Goal: Information Seeking & Learning: Learn about a topic

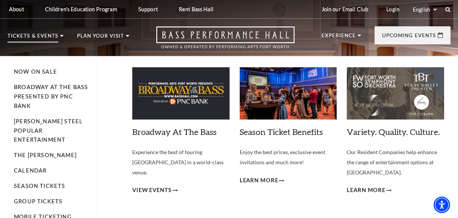
click at [47, 36] on p "Tickets & Events" at bounding box center [33, 37] width 51 height 9
click at [36, 167] on link "Calendar" at bounding box center [30, 170] width 33 height 6
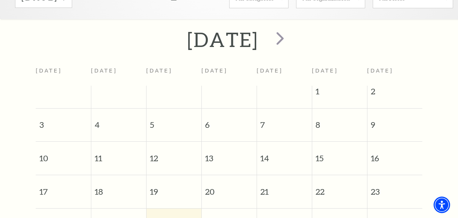
scroll to position [136, 0]
click at [291, 48] on span "next" at bounding box center [280, 38] width 21 height 21
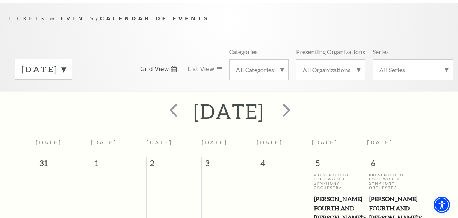
scroll to position [116, 0]
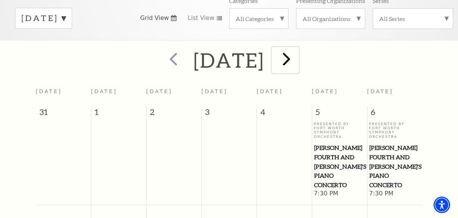
click at [298, 56] on span "next" at bounding box center [286, 58] width 21 height 21
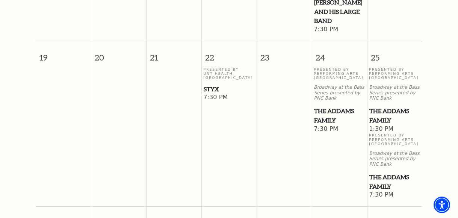
scroll to position [495, 0]
click at [329, 106] on span "The Addams Family" at bounding box center [339, 115] width 51 height 18
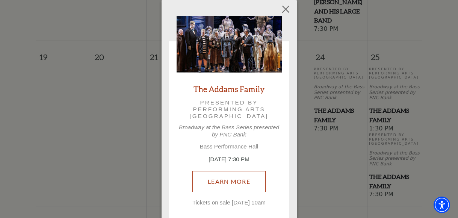
click at [239, 179] on link "Learn More" at bounding box center [229, 181] width 73 height 21
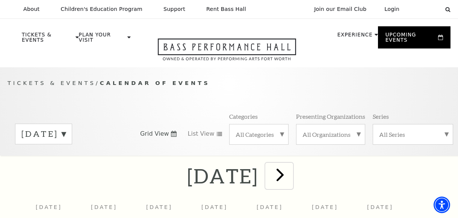
click at [293, 163] on button "next" at bounding box center [279, 176] width 27 height 27
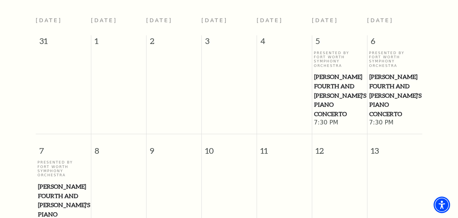
scroll to position [143, 0]
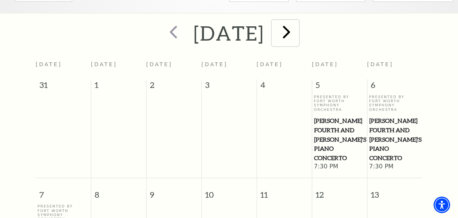
click at [298, 34] on span "next" at bounding box center [286, 31] width 21 height 21
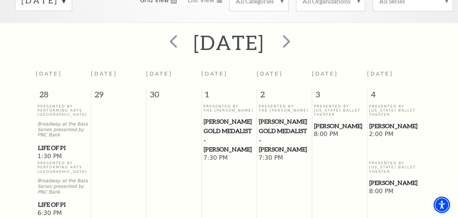
scroll to position [118, 0]
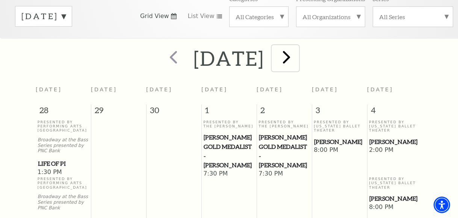
click at [298, 58] on span "next" at bounding box center [286, 56] width 21 height 21
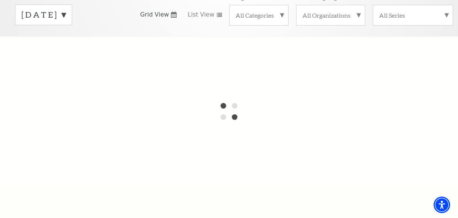
scroll to position [131, 0]
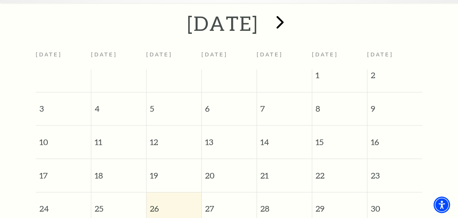
scroll to position [139, 0]
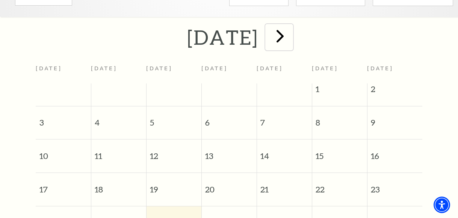
click at [291, 38] on span "next" at bounding box center [280, 35] width 21 height 21
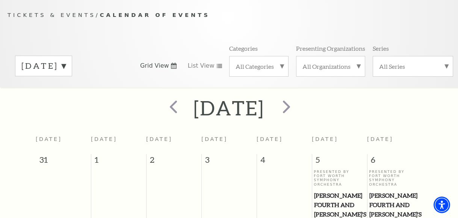
scroll to position [67, 0]
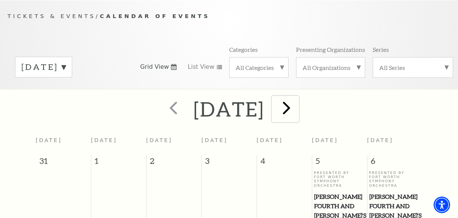
click at [298, 111] on span "next" at bounding box center [286, 107] width 21 height 21
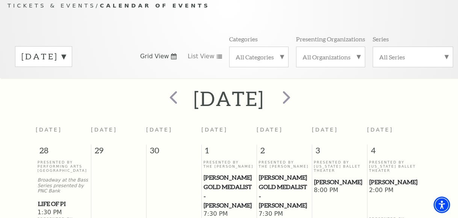
scroll to position [60, 0]
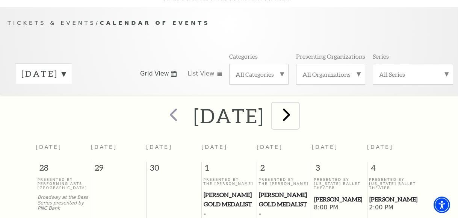
click at [298, 118] on span "next" at bounding box center [286, 114] width 21 height 21
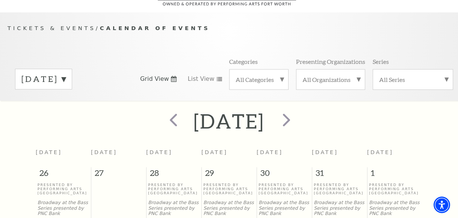
scroll to position [0, 0]
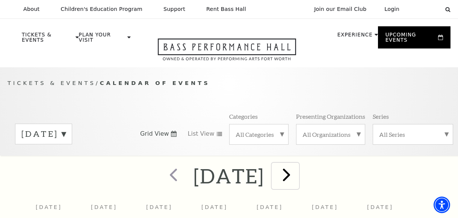
click at [298, 170] on span "next" at bounding box center [286, 174] width 21 height 21
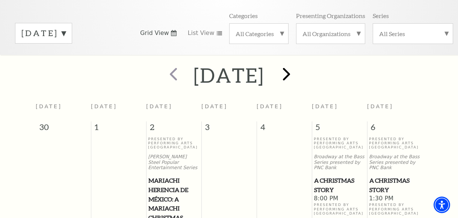
scroll to position [74, 0]
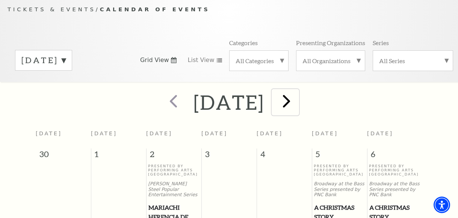
click at [298, 109] on span "next" at bounding box center [286, 100] width 21 height 21
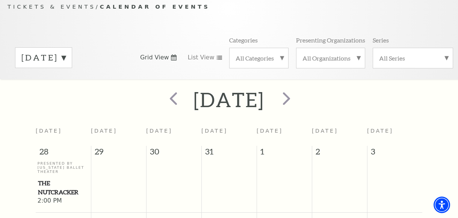
scroll to position [0, 0]
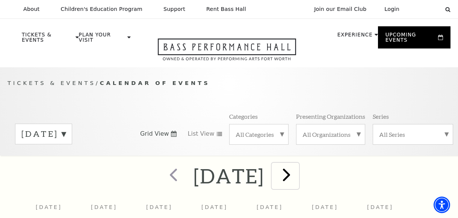
click at [298, 175] on span "next" at bounding box center [286, 174] width 21 height 21
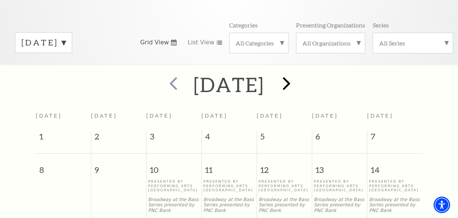
scroll to position [77, 0]
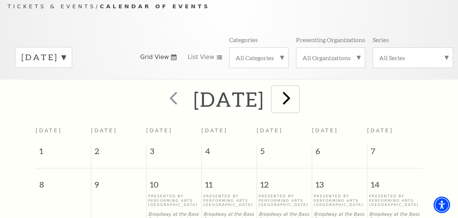
click at [298, 103] on span "next" at bounding box center [286, 97] width 21 height 21
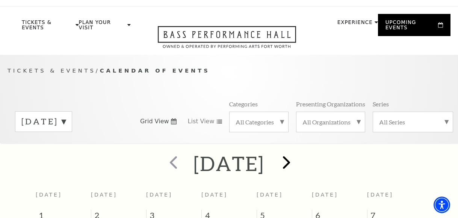
scroll to position [0, 0]
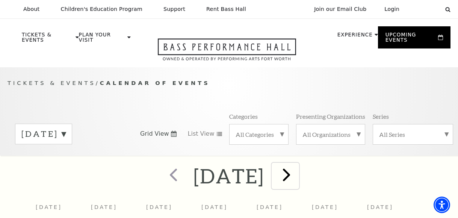
click at [298, 170] on span "next" at bounding box center [286, 174] width 21 height 21
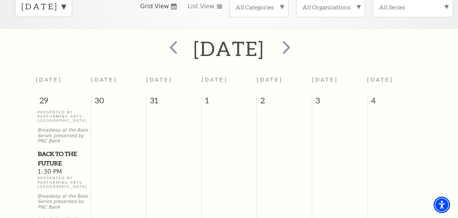
scroll to position [147, 0]
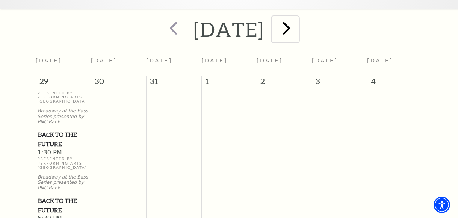
click at [298, 29] on span "next" at bounding box center [286, 27] width 21 height 21
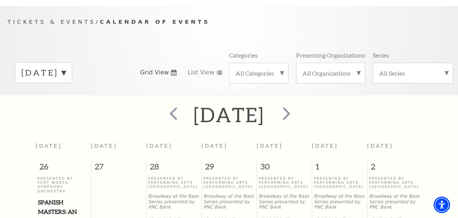
scroll to position [67, 0]
